Goal: Information Seeking & Learning: Find contact information

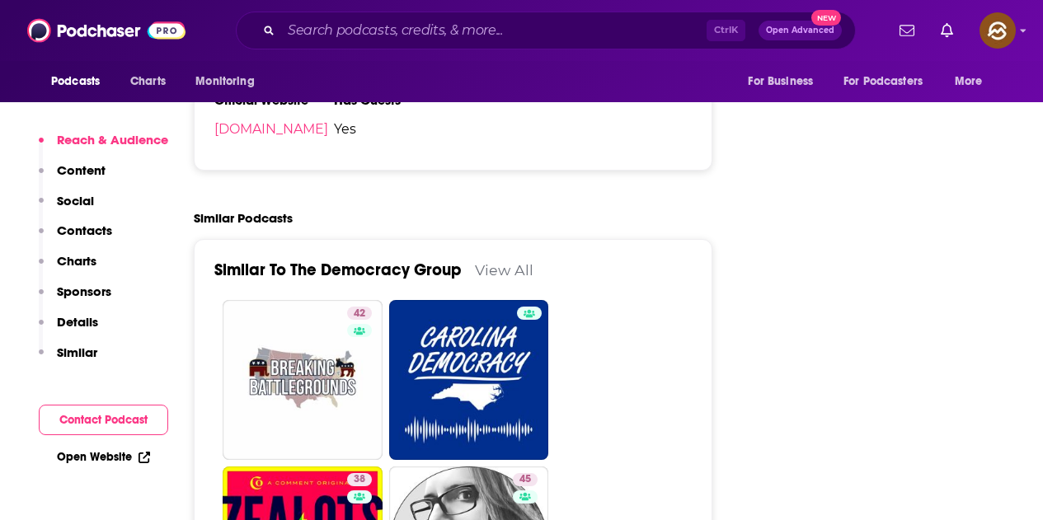
scroll to position [2474, 0]
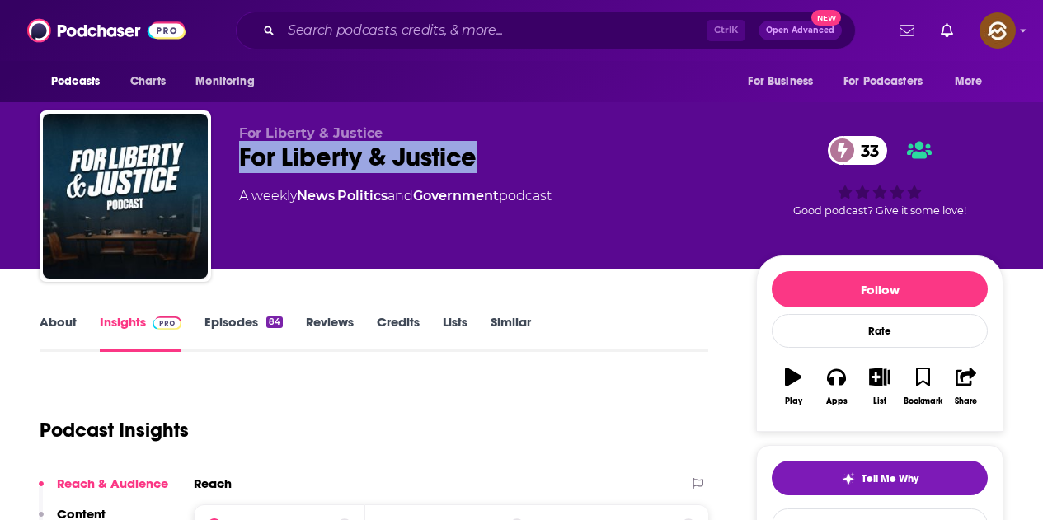
drag, startPoint x: 245, startPoint y: 162, endPoint x: 477, endPoint y: 158, distance: 231.8
click at [477, 158] on div "For Liberty & Justice 33" at bounding box center [484, 157] width 491 height 32
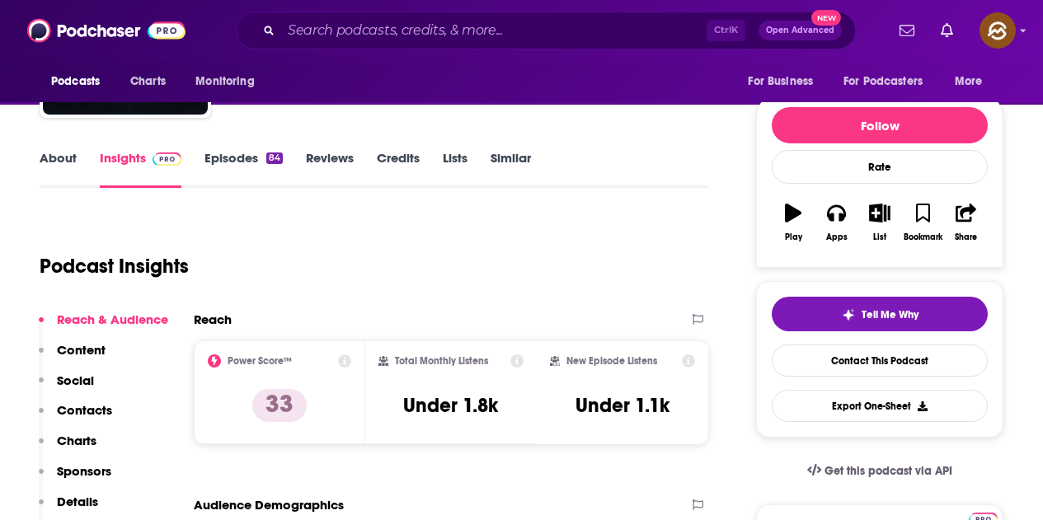
scroll to position [247, 0]
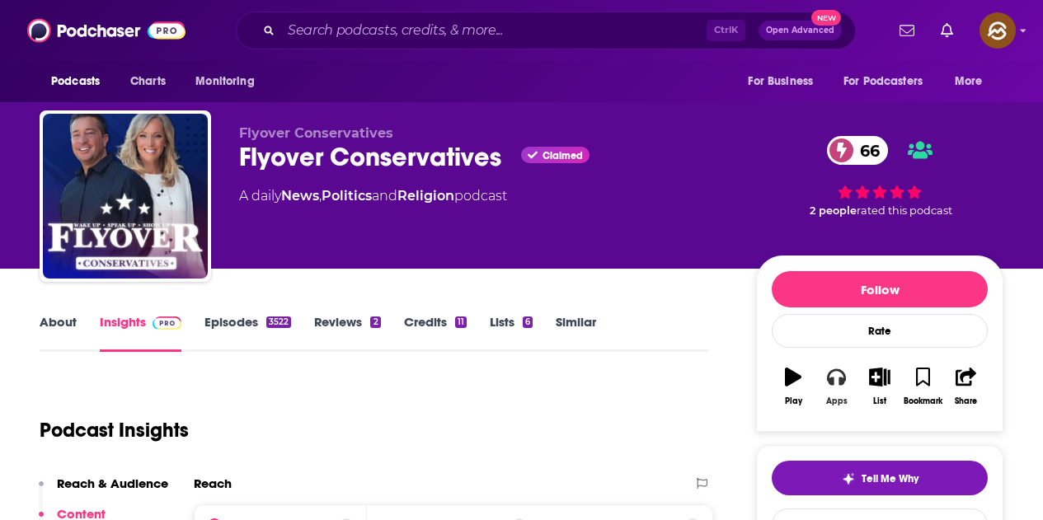
click at [849, 384] on button "Apps" at bounding box center [836, 386] width 43 height 59
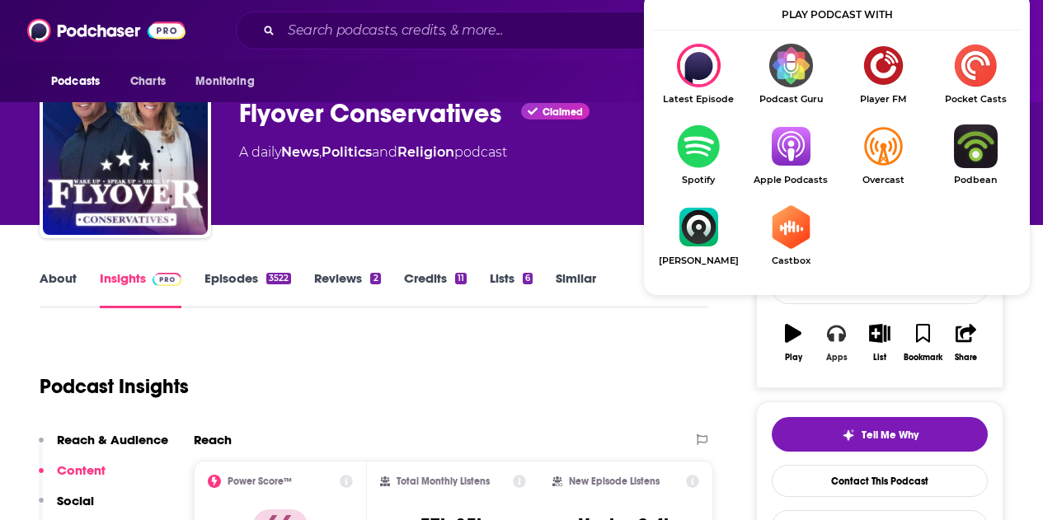
scroll to position [82, 0]
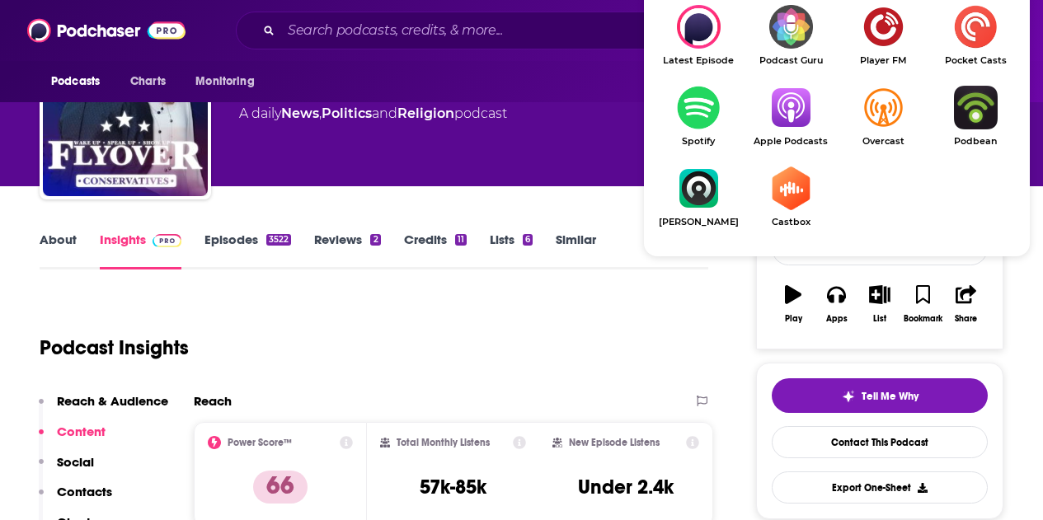
click at [796, 107] on img "Show Listen On dropdown" at bounding box center [791, 108] width 92 height 44
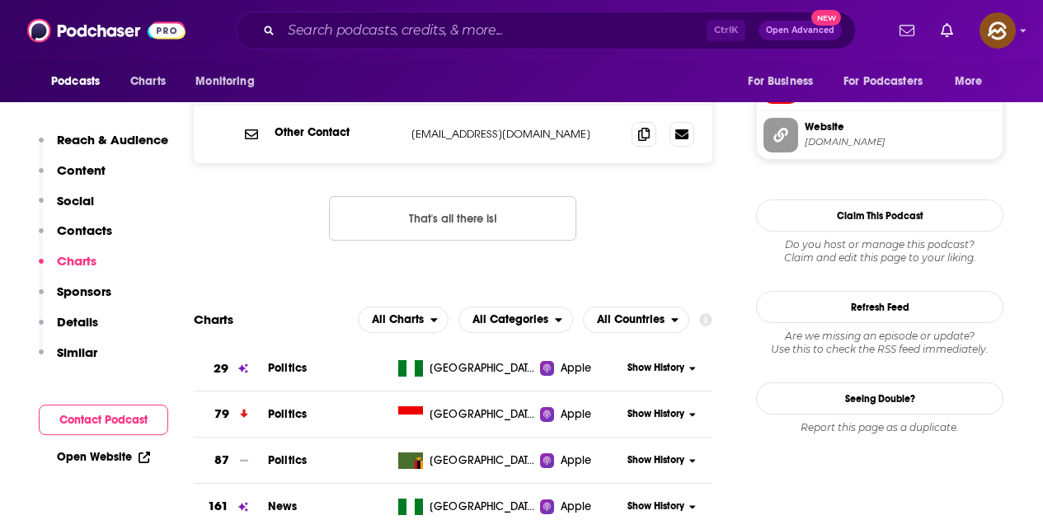
scroll to position [1567, 0]
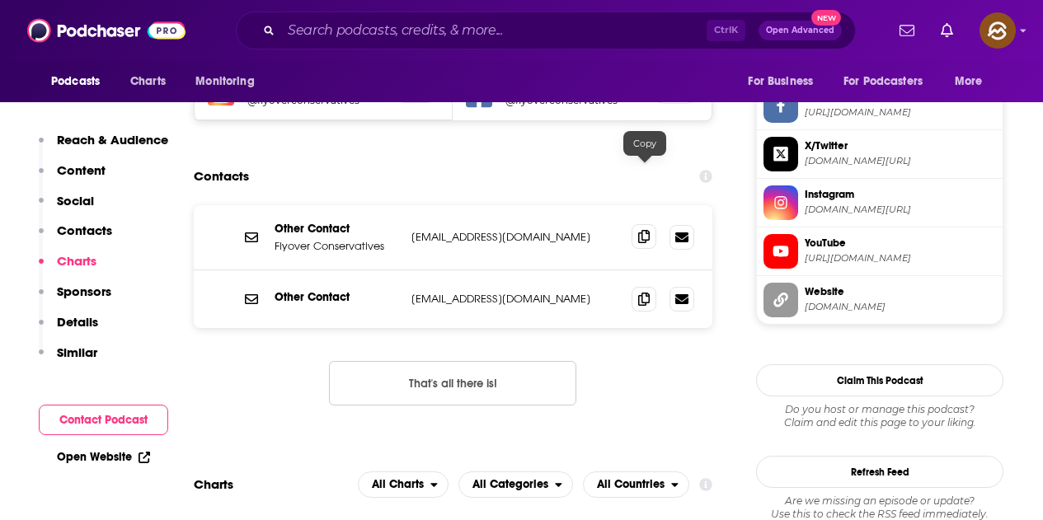
click at [645, 230] on icon at bounding box center [644, 236] width 12 height 13
click at [638, 286] on span at bounding box center [644, 298] width 25 height 25
